Goal: Task Accomplishment & Management: Manage account settings

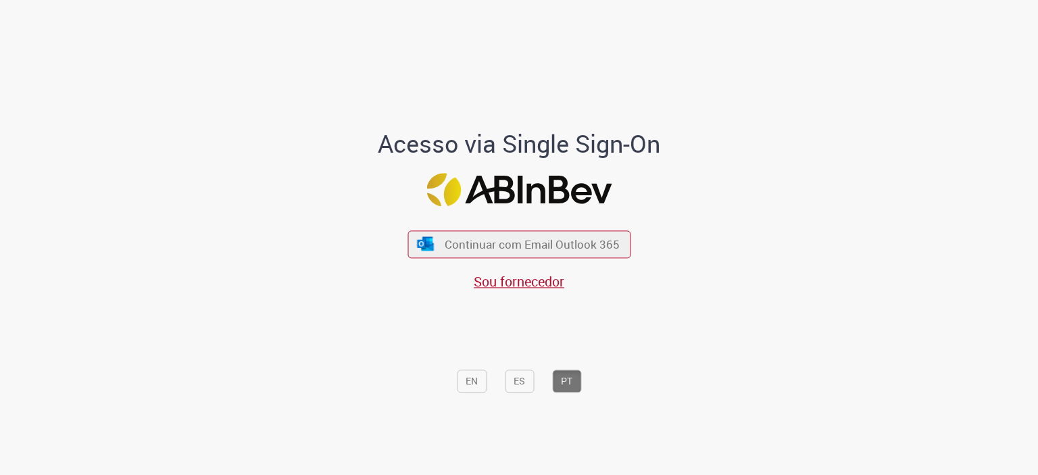
click at [575, 261] on div "Continuar com Email Outlook 365 Sou fornecedor" at bounding box center [518, 253] width 223 height 75
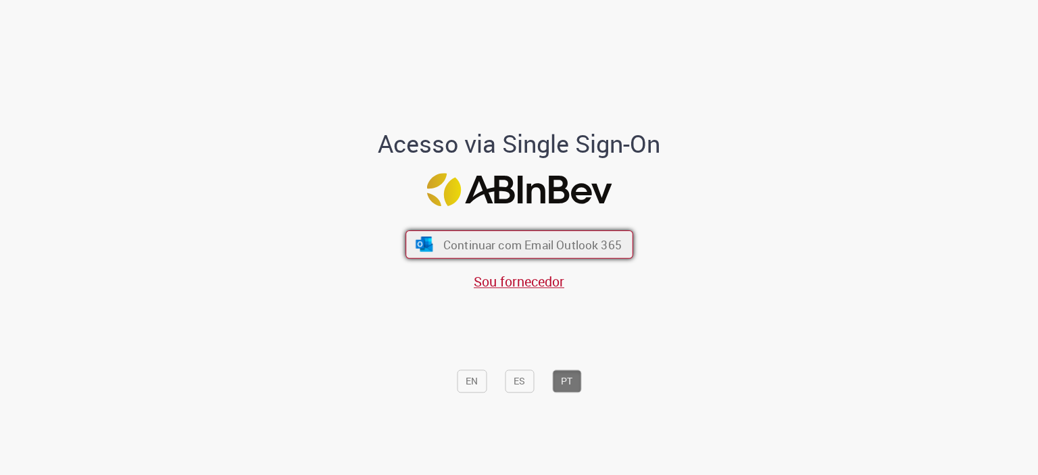
click at [569, 245] on span "Continuar com Email Outlook 365" at bounding box center [531, 244] width 178 height 16
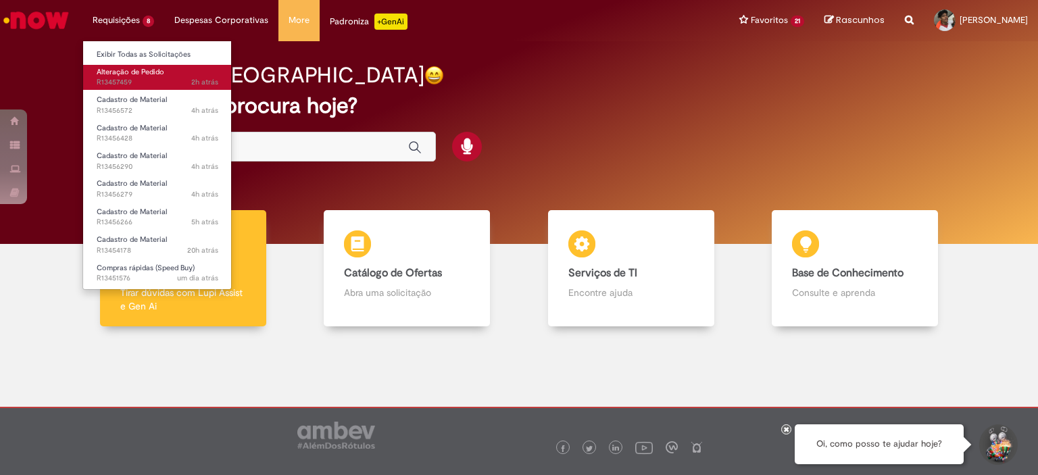
click at [137, 72] on span "Alteração de Pedido" at bounding box center [131, 72] width 68 height 10
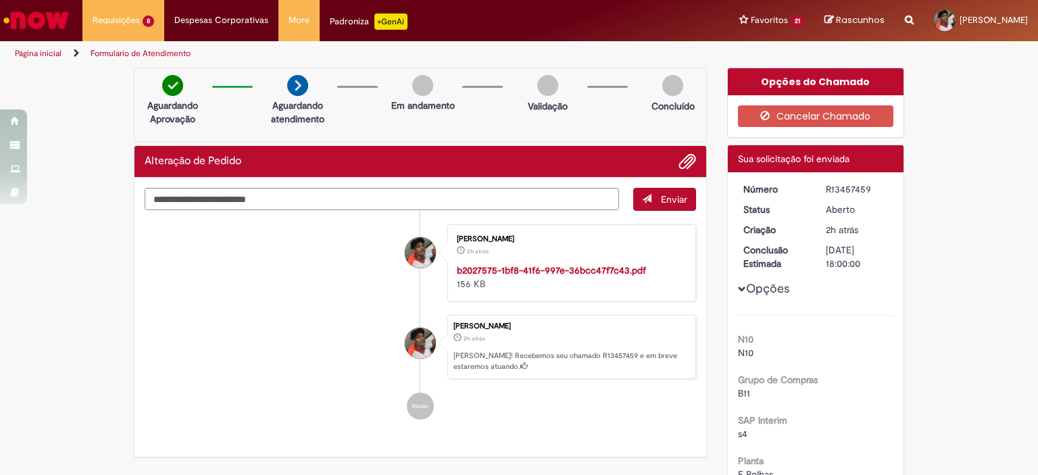
click at [170, 75] on img at bounding box center [172, 85] width 21 height 21
click at [801, 117] on button "Cancelar Chamado" at bounding box center [816, 116] width 156 height 22
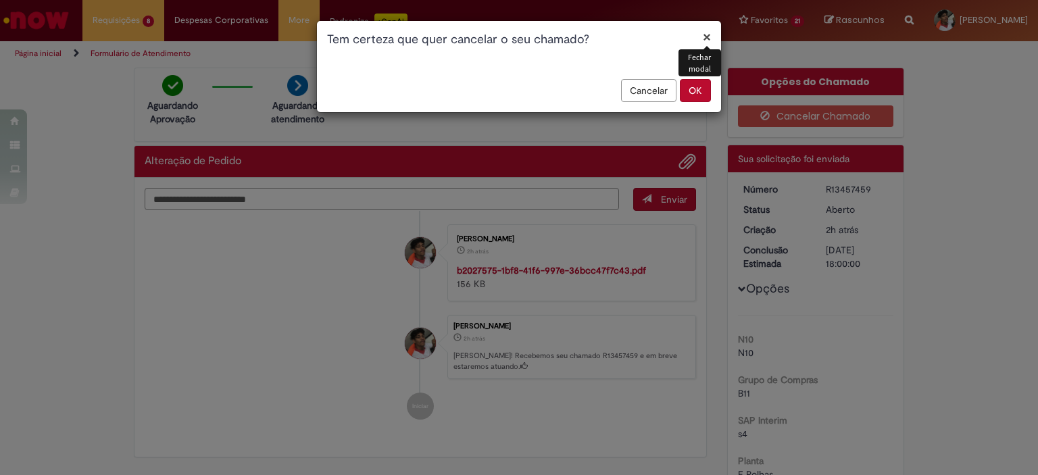
click at [697, 86] on button "OK" at bounding box center [695, 90] width 31 height 23
